Goal: Transaction & Acquisition: Purchase product/service

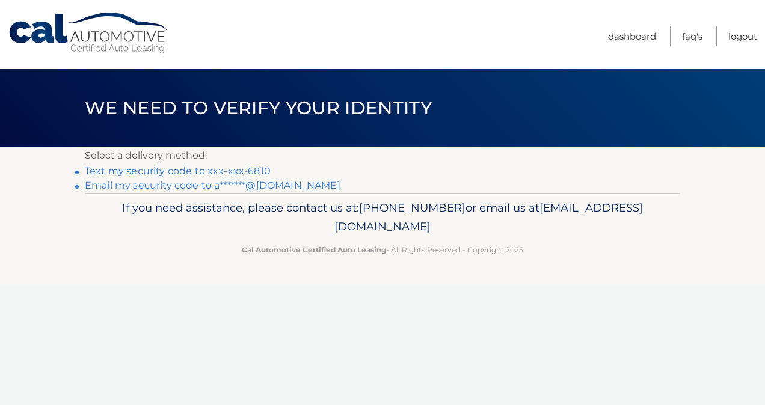
click at [228, 171] on link "Text my security code to xxx-xxx-6810" at bounding box center [178, 170] width 186 height 11
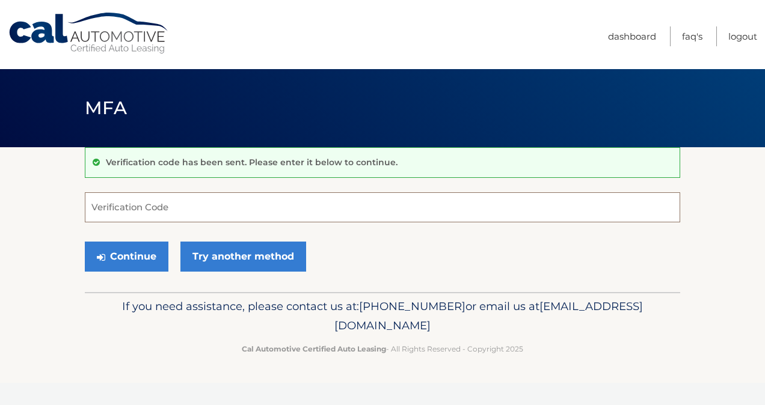
click at [146, 207] on input "Verification Code" at bounding box center [382, 207] width 595 height 30
type input "899451"
click at [124, 260] on button "Continue" at bounding box center [127, 257] width 84 height 30
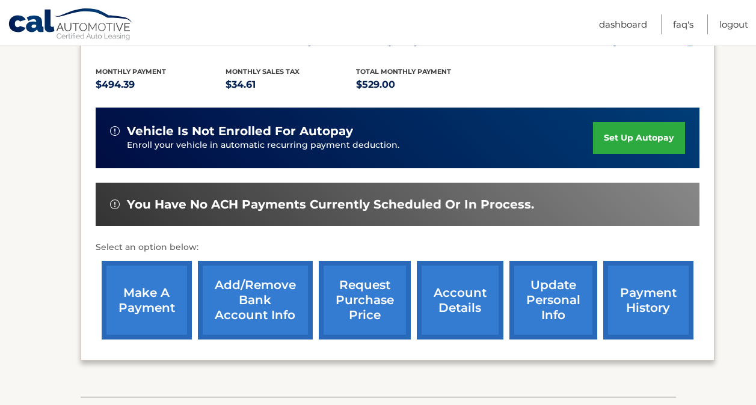
scroll to position [301, 0]
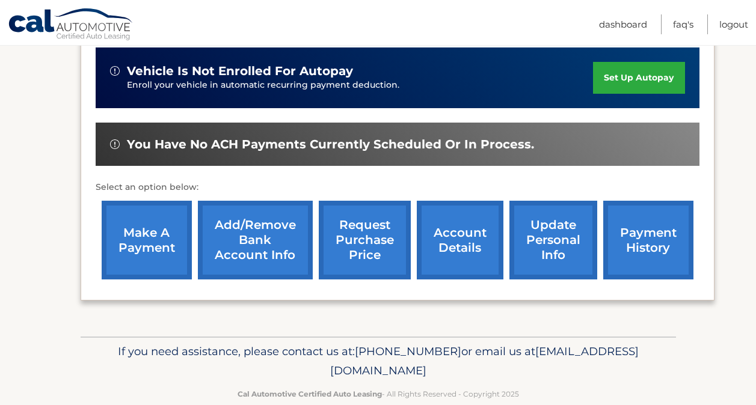
click at [124, 244] on link "make a payment" at bounding box center [147, 240] width 90 height 79
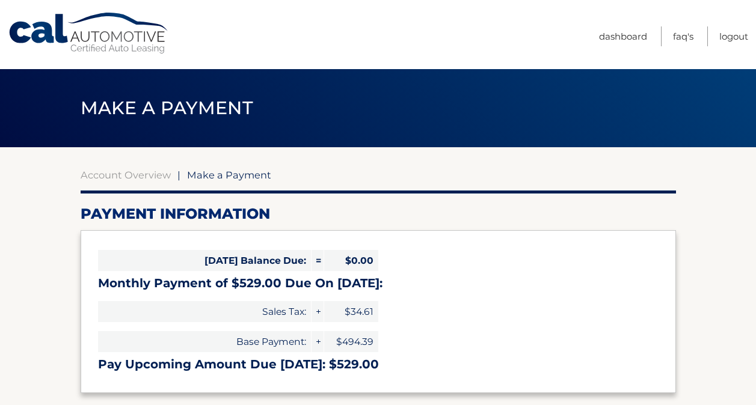
select select "OTg2YTkzM2EtZTNlNi00NjM5LTgwMDUtMmI1YWI3ODJkYTBh"
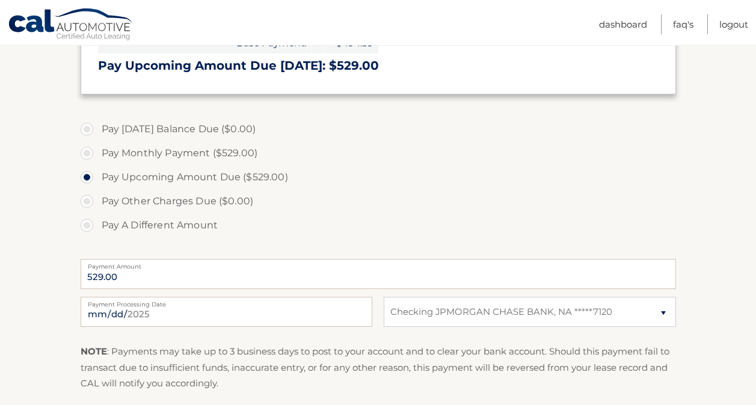
scroll to position [301, 0]
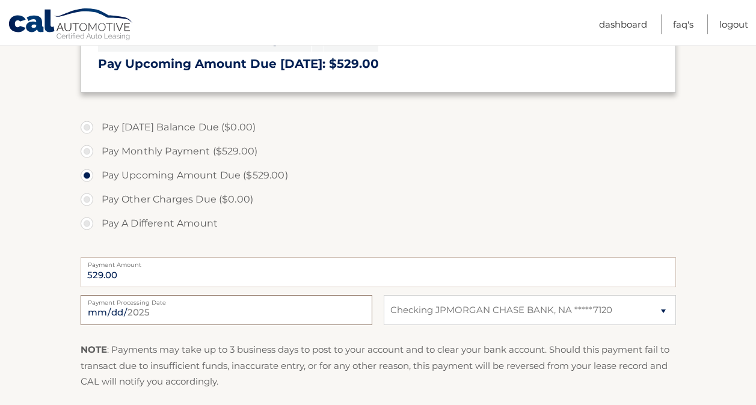
click at [206, 317] on input "2025-09-21" at bounding box center [227, 310] width 292 height 30
type input "2025-09-22"
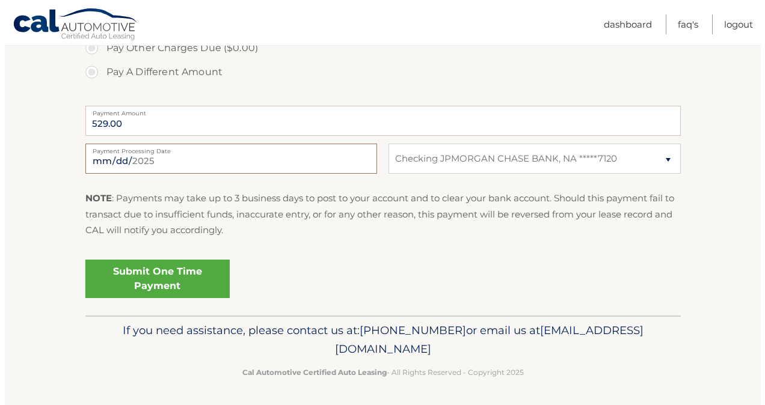
scroll to position [454, 0]
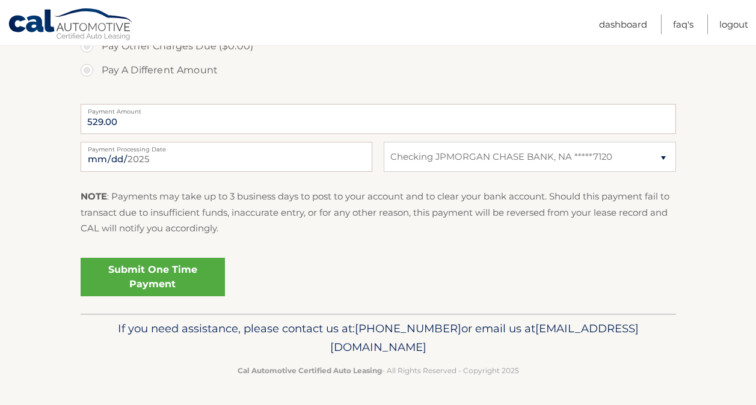
click at [167, 277] on link "Submit One Time Payment" at bounding box center [153, 277] width 144 height 38
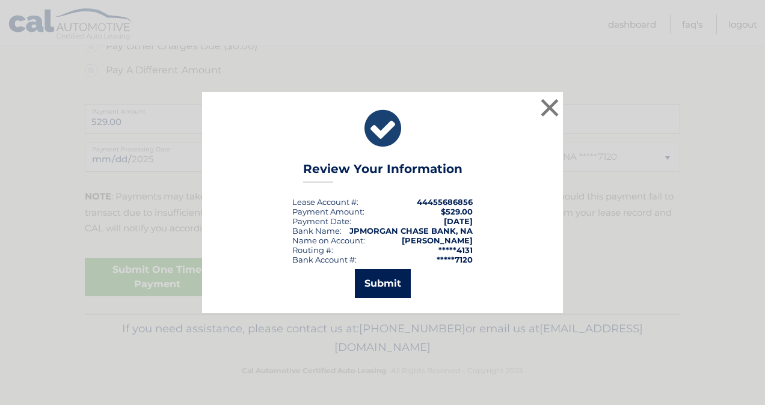
click at [379, 286] on button "Submit" at bounding box center [383, 283] width 56 height 29
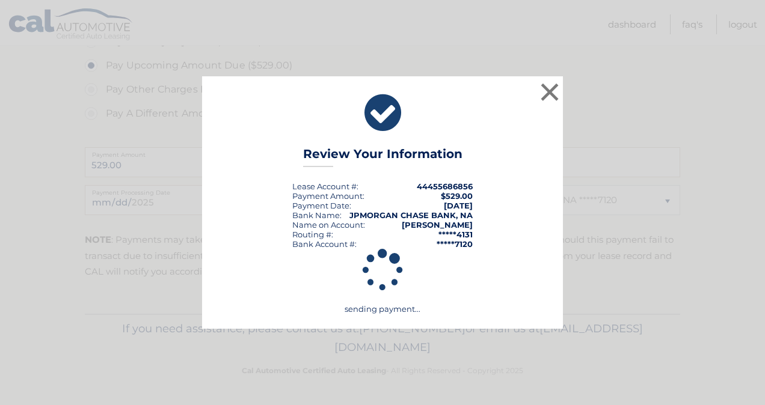
scroll to position [411, 0]
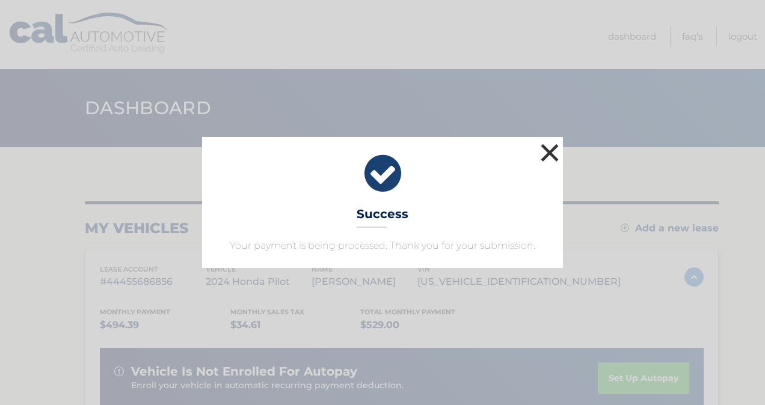
click at [550, 150] on button "×" at bounding box center [550, 153] width 24 height 24
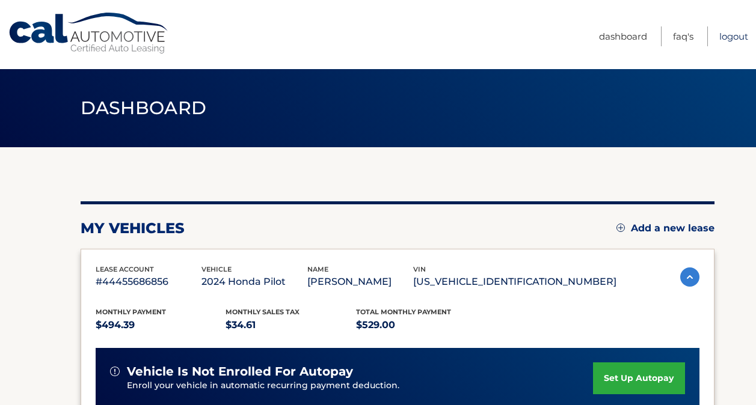
click at [738, 37] on link "Logout" at bounding box center [733, 36] width 29 height 20
